Goal: Navigation & Orientation: Find specific page/section

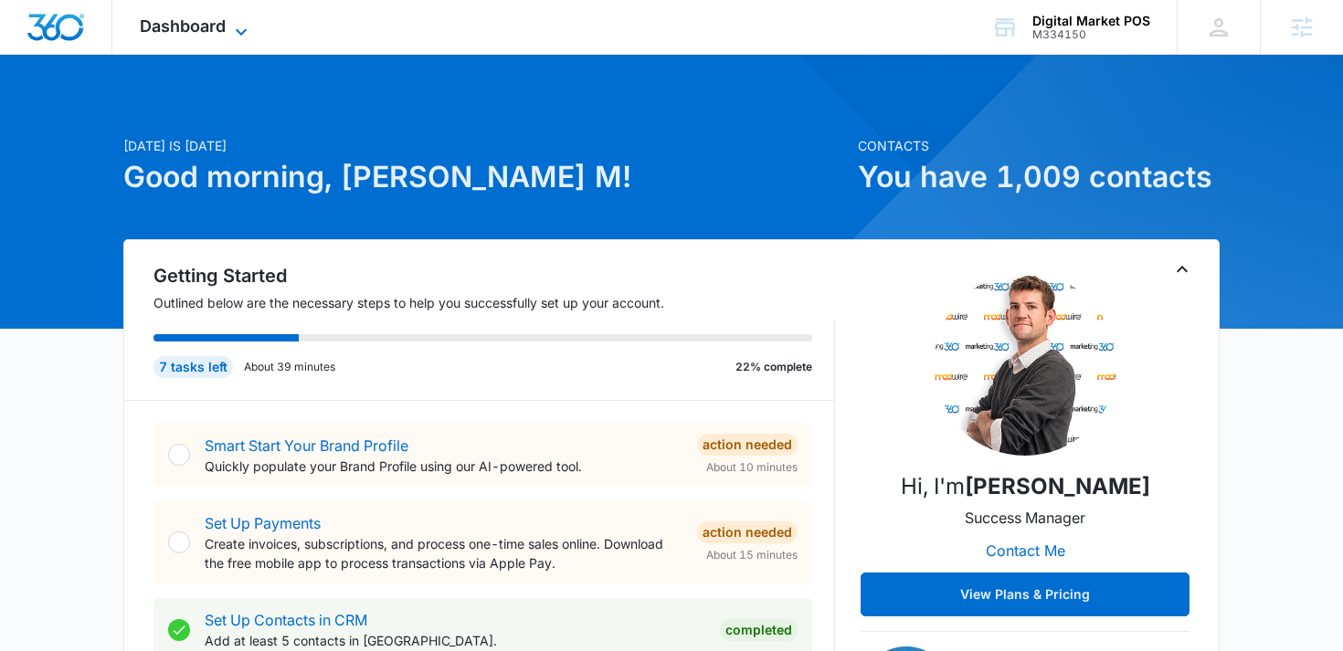
click at [233, 23] on icon at bounding box center [241, 32] width 22 height 22
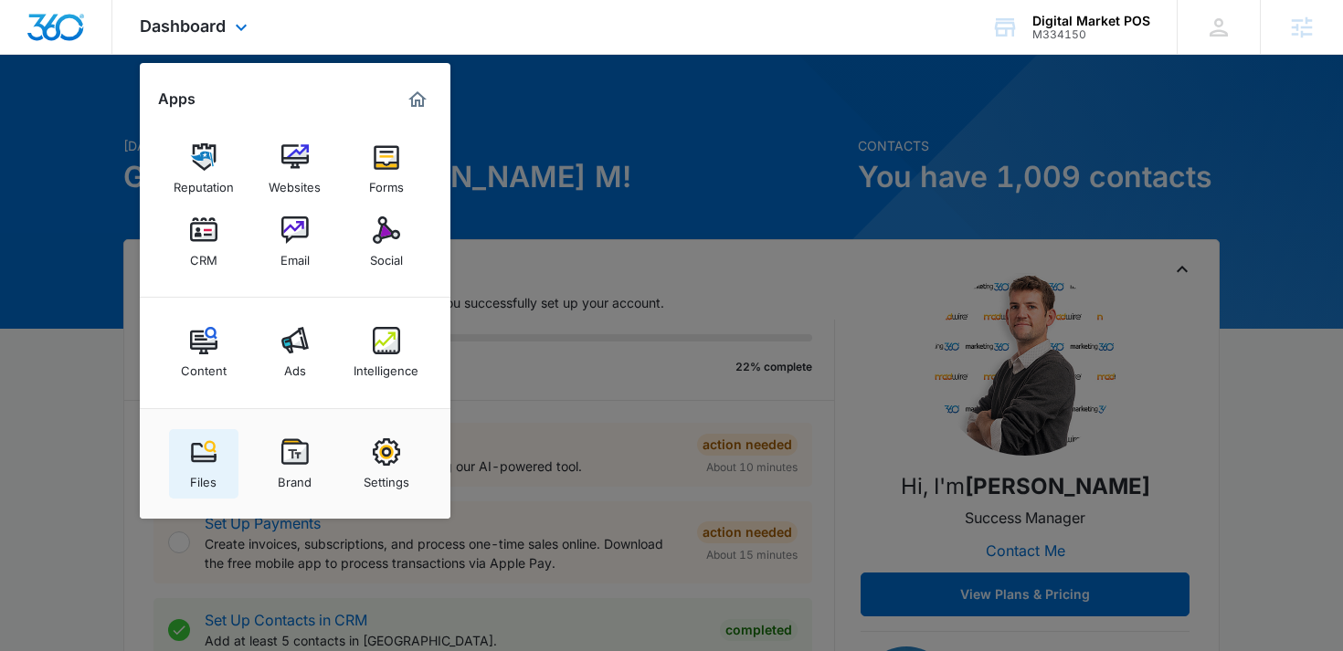
click at [193, 458] on img at bounding box center [203, 452] width 27 height 27
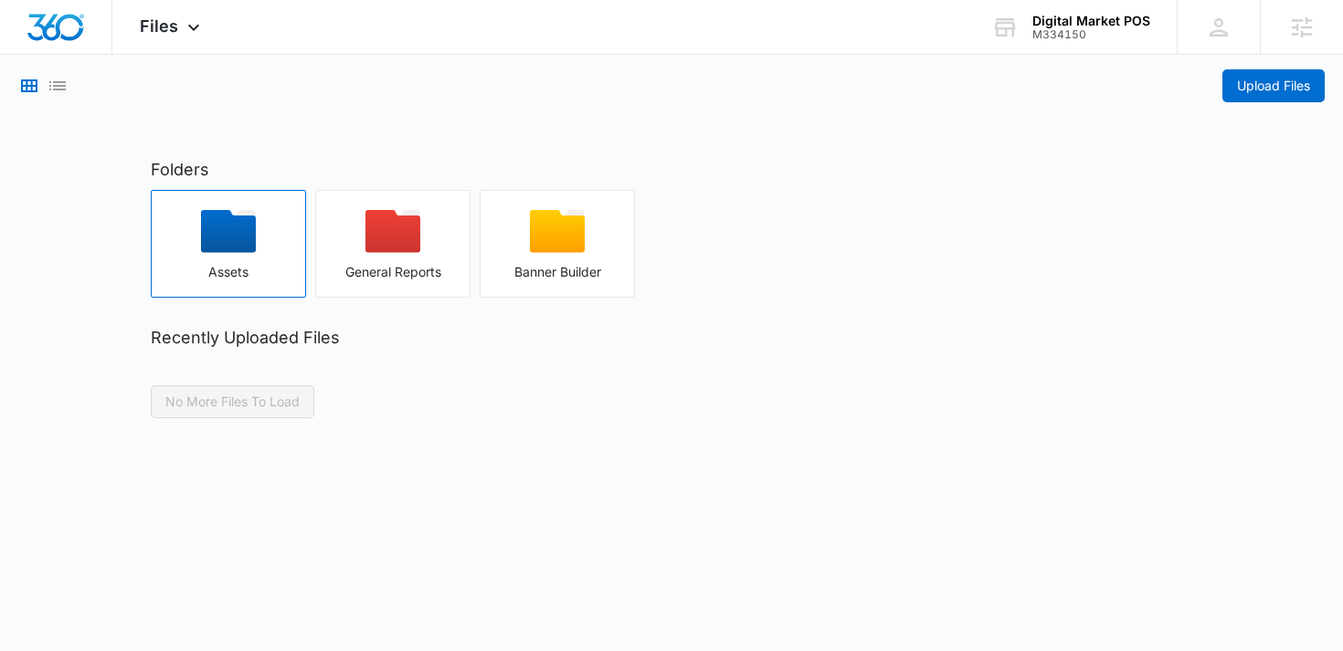
click at [233, 291] on button "Assets" at bounding box center [228, 244] width 155 height 108
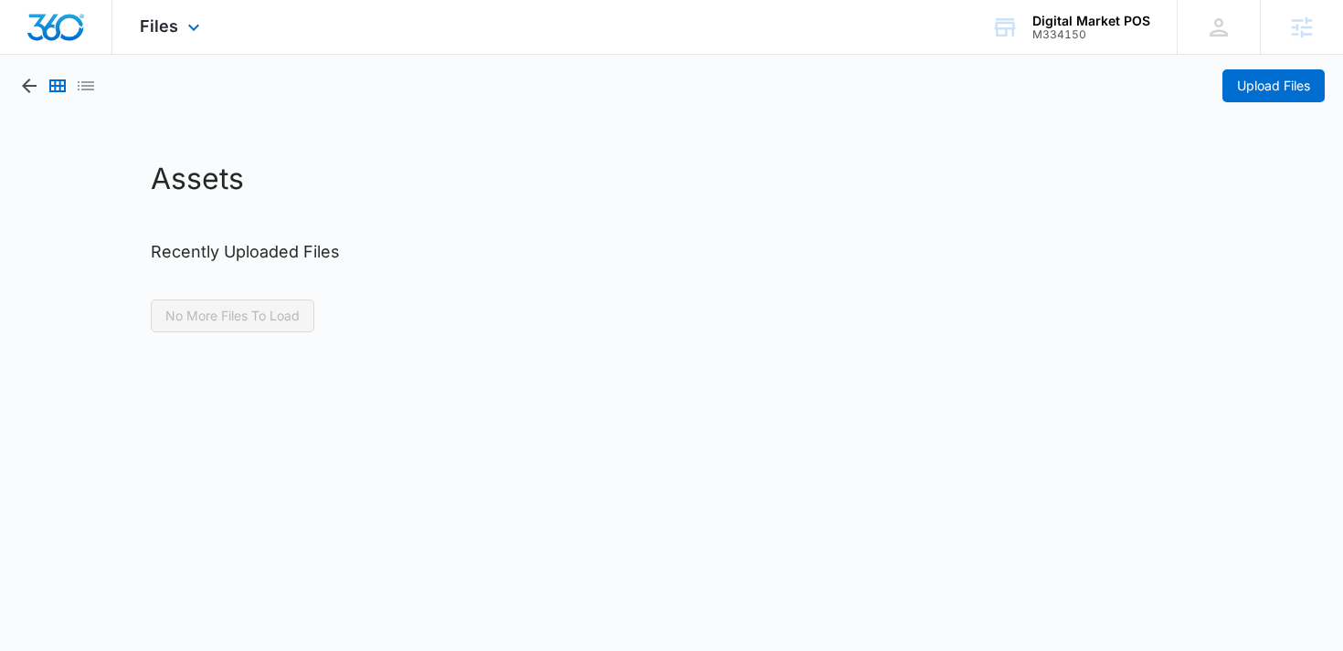
click at [64, 21] on img "Dashboard" at bounding box center [55, 27] width 58 height 27
